Goal: Task Accomplishment & Management: Use online tool/utility

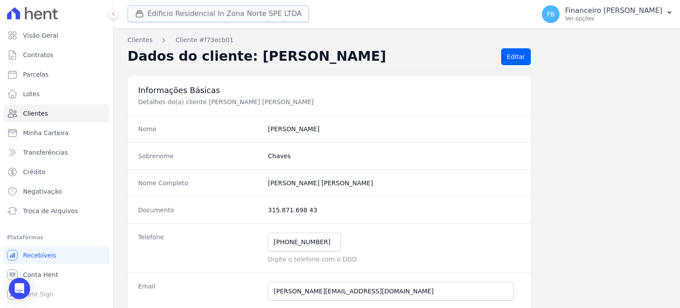
click at [260, 12] on button "Edificio Residencial In Zona Norte SPE LTDA" at bounding box center [219, 13] width 182 height 17
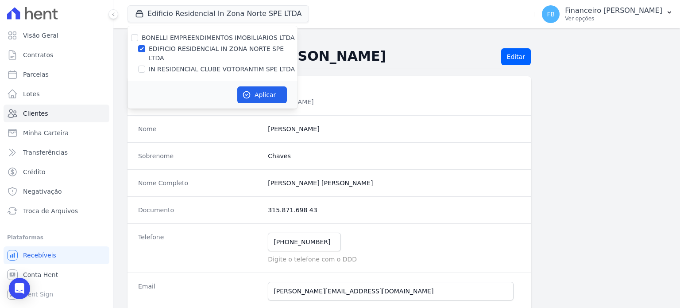
click at [243, 65] on label "IN RESIDENCIAL CLUBE VOTORANTIM SPE LTDA" at bounding box center [222, 69] width 146 height 9
click at [145, 66] on input "IN RESIDENCIAL CLUBE VOTORANTIM SPE LTDA" at bounding box center [141, 69] width 7 height 7
checkbox input "true"
click at [143, 46] on input "EDIFICIO RESIDENCIAL IN ZONA NORTE SPE LTDA" at bounding box center [141, 48] width 7 height 7
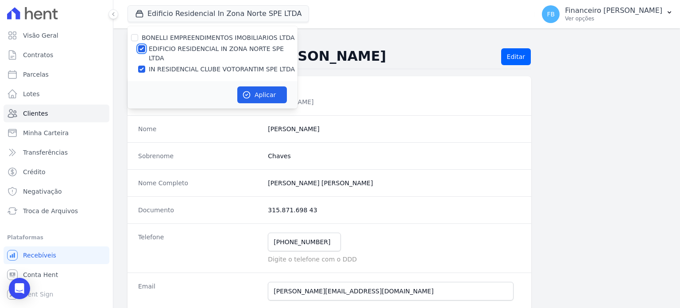
checkbox input "false"
click at [255, 86] on button "Aplicar" at bounding box center [262, 94] width 50 height 17
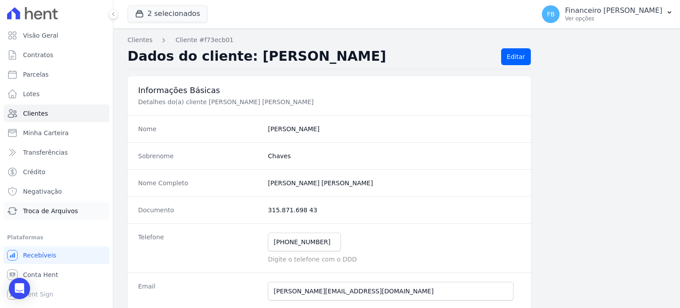
click at [55, 207] on span "Troca de Arquivos" at bounding box center [50, 210] width 55 height 9
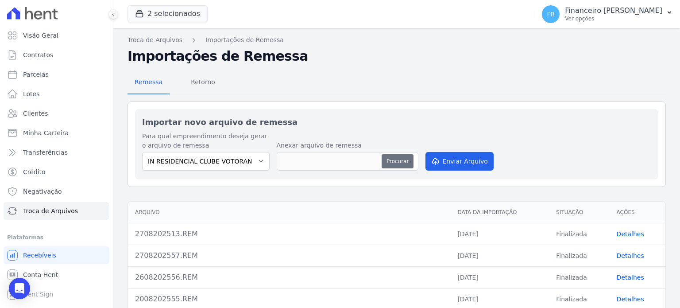
click at [395, 159] on button "Procurar" at bounding box center [398, 161] width 32 height 14
type input "2808202558.REM"
click at [461, 163] on button "Enviar Arquivo" at bounding box center [460, 161] width 68 height 19
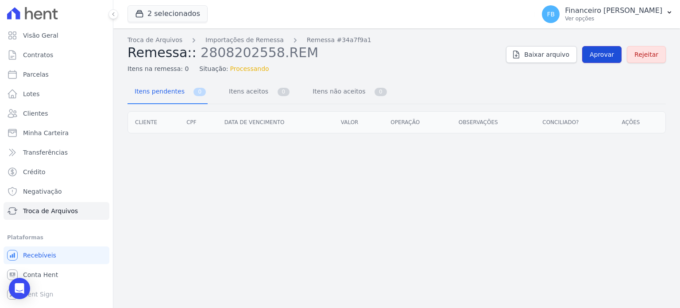
click at [603, 52] on span "Aprovar" at bounding box center [602, 54] width 24 height 9
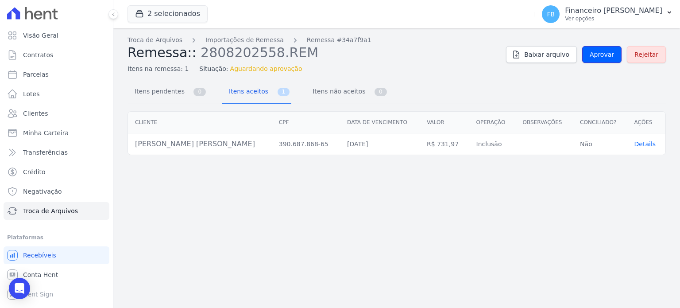
click at [603, 52] on span "Aprovar" at bounding box center [602, 54] width 24 height 9
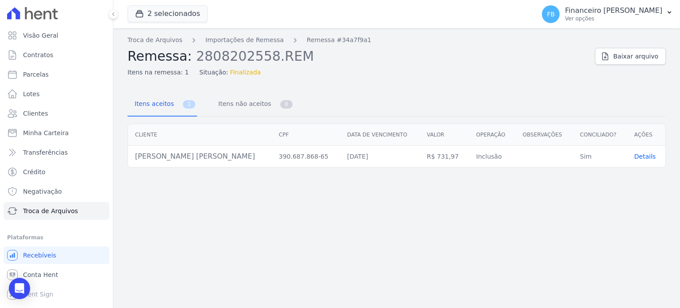
click at [640, 155] on span "Details" at bounding box center [646, 156] width 22 height 7
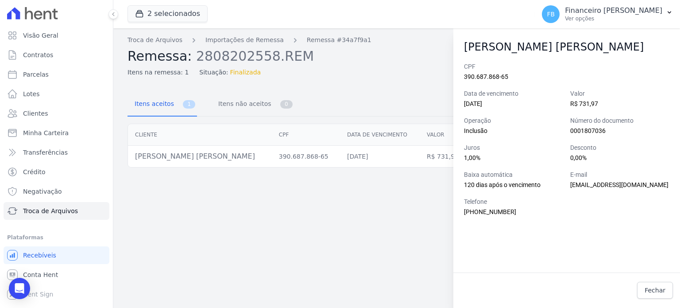
click at [416, 225] on div "Troca de Arquivos Importações de Remessa Remessa #34a7f9a1 Remessa: 2808202558.…" at bounding box center [396, 167] width 567 height 279
click at [667, 292] on link "Fechar" at bounding box center [655, 290] width 36 height 17
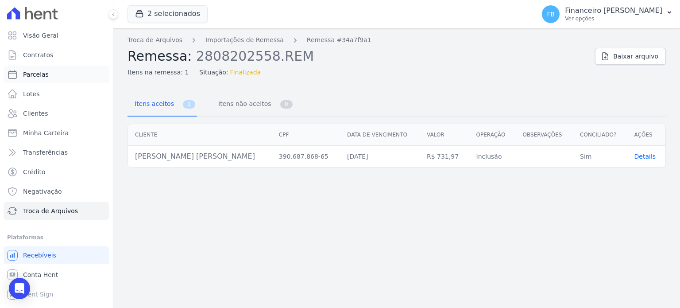
click at [56, 76] on link "Parcelas" at bounding box center [57, 75] width 106 height 18
select select
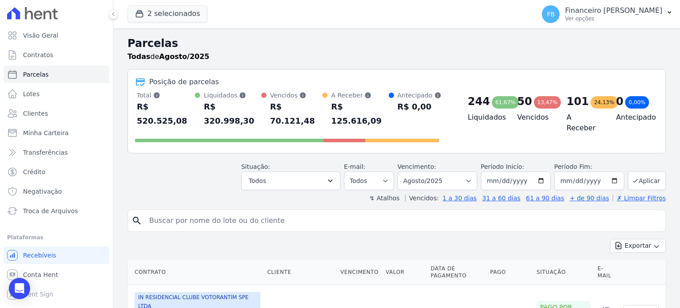
click at [184, 212] on input "search" at bounding box center [403, 221] width 518 height 18
type input "[PERSON_NAME]"
select select
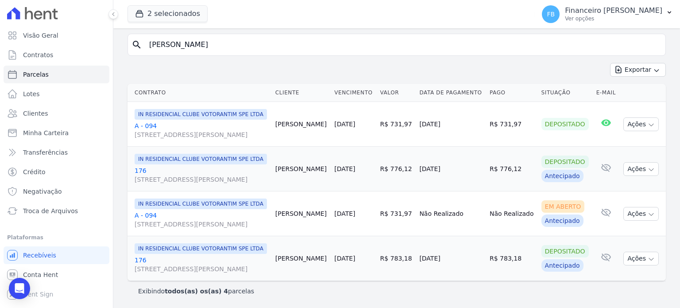
scroll to position [128, 0]
click at [648, 211] on icon "button" at bounding box center [651, 214] width 7 height 7
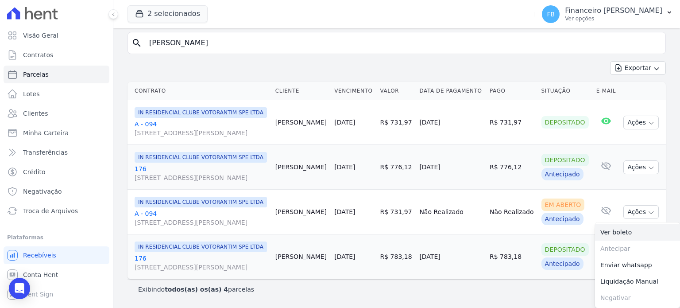
click at [626, 224] on link "Ver boleto" at bounding box center [637, 232] width 85 height 16
click at [621, 225] on link "Ver boleto" at bounding box center [637, 232] width 85 height 16
